Goal: Task Accomplishment & Management: Use online tool/utility

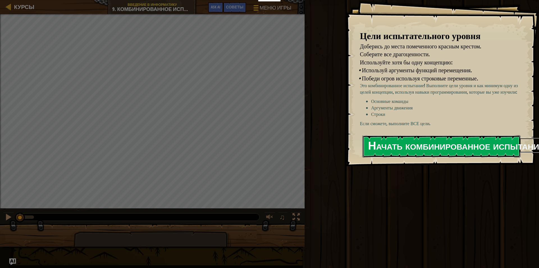
click at [401, 145] on button "Начать комбинированное испытание" at bounding box center [441, 146] width 158 height 22
